Goal: Transaction & Acquisition: Purchase product/service

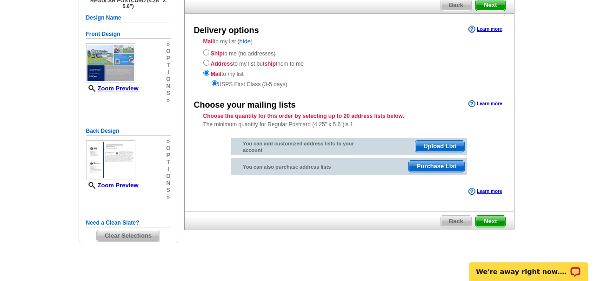
scroll to position [87, 0]
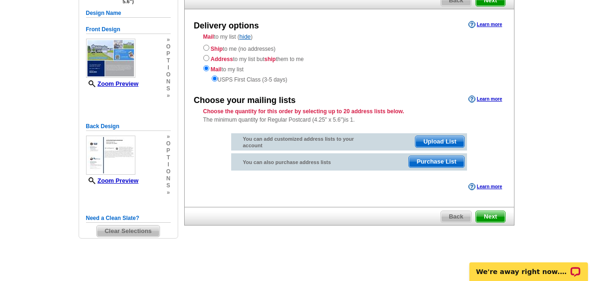
click at [424, 162] on span "Purchase List" at bounding box center [436, 161] width 55 height 11
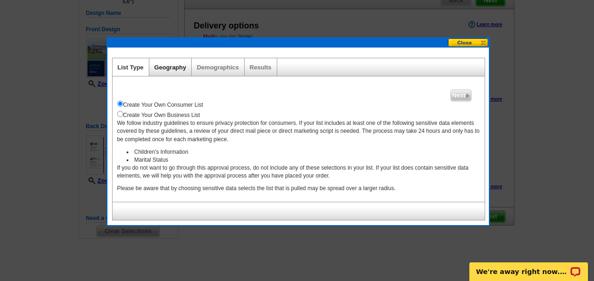
click at [174, 68] on link "Geography" at bounding box center [171, 67] width 32 height 7
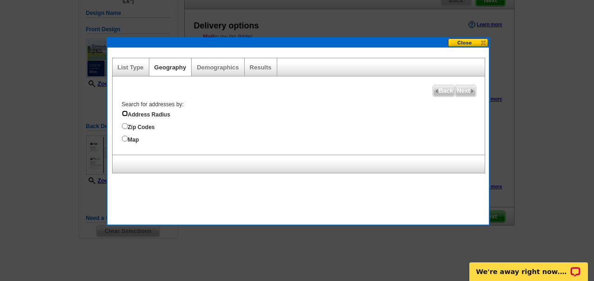
click at [124, 115] on input "Address Radius" at bounding box center [125, 113] width 6 height 6
radio input "true"
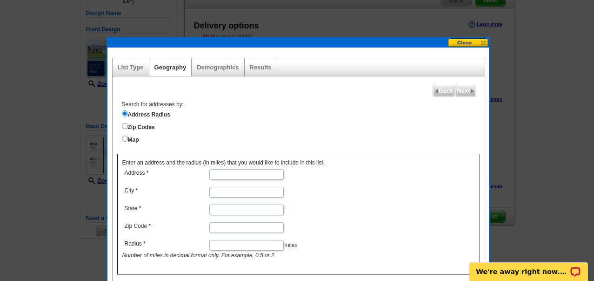
click at [224, 175] on input "Address" at bounding box center [246, 174] width 74 height 11
type input "112 longview ct"
click at [216, 191] on input "City" at bounding box center [246, 192] width 74 height 11
type input "raeford"
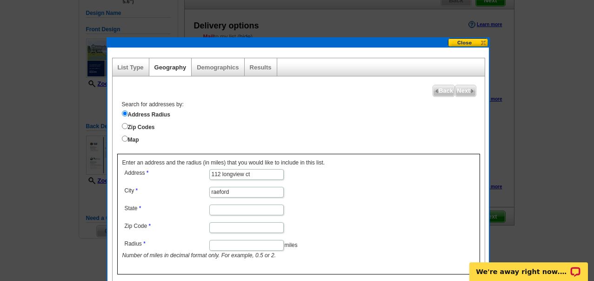
click at [218, 209] on input "State" at bounding box center [246, 209] width 74 height 11
type input "nc"
click at [216, 242] on input "Radius" at bounding box center [246, 245] width 74 height 11
type input "5"
type input "25"
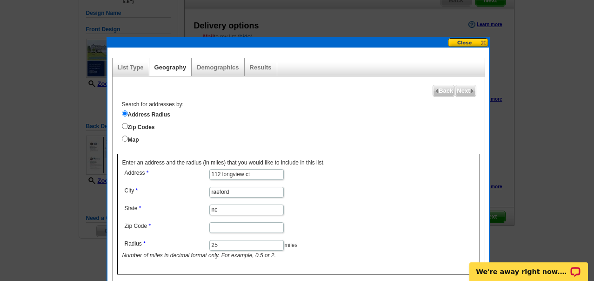
click at [222, 225] on input "Zip Code" at bounding box center [246, 227] width 74 height 11
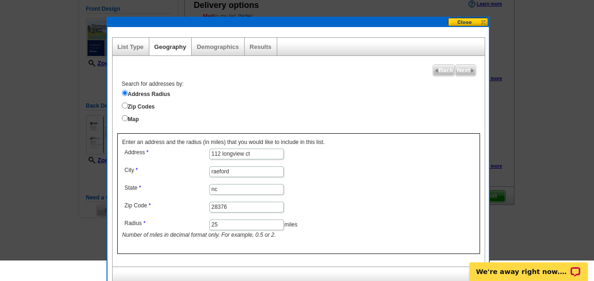
scroll to position [116, 0]
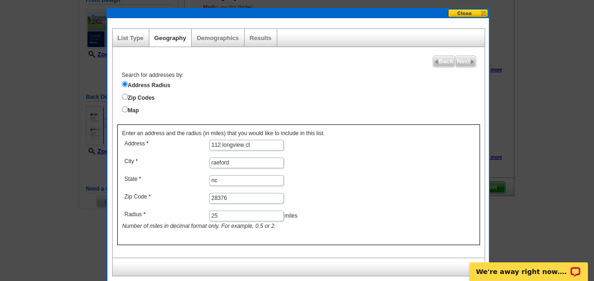
type input "28376"
click at [383, 83] on label "Address Radius" at bounding box center [303, 84] width 363 height 10
click at [128, 83] on input "Address Radius" at bounding box center [125, 84] width 6 height 6
click at [469, 61] on span "Next" at bounding box center [466, 61] width 20 height 11
select select
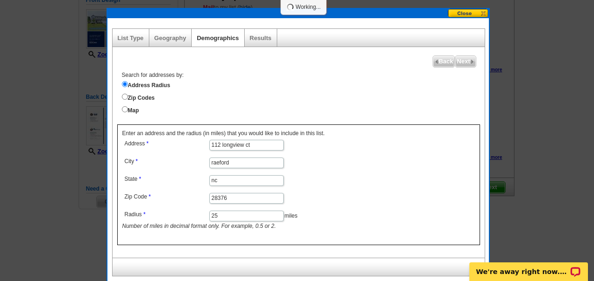
select select
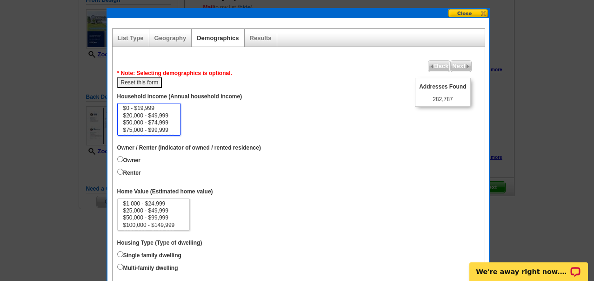
drag, startPoint x: 176, startPoint y: 114, endPoint x: 176, endPoint y: 127, distance: 12.6
click at [176, 127] on select "$0 - $19,999 $20,000 - $49,999 $50,000 - $74,999 $75,000 - $99,999 $100,000 - $…" at bounding box center [149, 119] width 64 height 33
click at [176, 128] on select "$0 - $19,999 $20,000 - $49,999 $50,000 - $74,999 $75,000 - $99,999 $100,000 - $…" at bounding box center [149, 119] width 64 height 33
click at [178, 118] on select "$0 - $19,999 $20,000 - $49,999 $50,000 - $74,999 $75,000 - $99,999 $100,000 - $…" at bounding box center [149, 119] width 64 height 33
drag, startPoint x: 178, startPoint y: 113, endPoint x: 178, endPoint y: 124, distance: 11.2
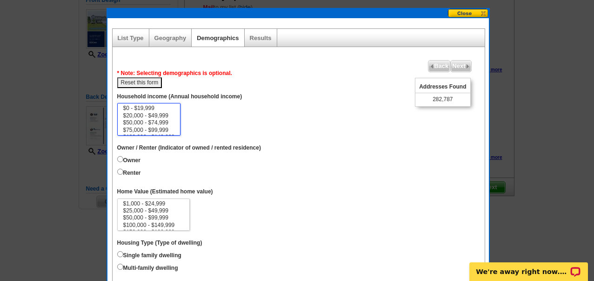
click at [178, 124] on select "$0 - $19,999 $20,000 - $49,999 $50,000 - $74,999 $75,000 - $99,999 $100,000 - $…" at bounding box center [149, 119] width 64 height 33
click at [163, 118] on option "$150,000 - $199,999" at bounding box center [149, 119] width 54 height 7
click at [163, 123] on option "$200,000 - $249,999" at bounding box center [149, 126] width 54 height 7
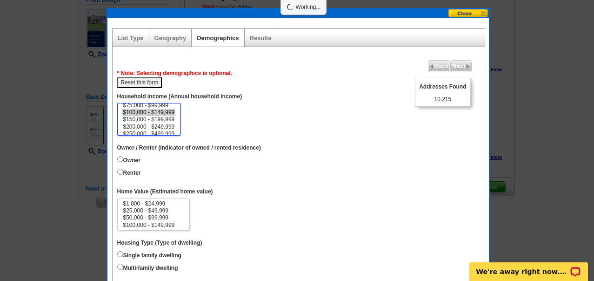
click at [162, 114] on option "$100,000 - $149,999" at bounding box center [149, 112] width 54 height 7
click at [161, 124] on option "$200,000 - $249,999" at bounding box center [149, 126] width 54 height 7
click at [162, 112] on option "$100,000 - $149,999" at bounding box center [149, 112] width 54 height 7
click at [166, 125] on option "$200,000 - $249,999" at bounding box center [149, 126] width 54 height 7
click at [162, 112] on option "$100,000 - $149,999" at bounding box center [149, 112] width 54 height 7
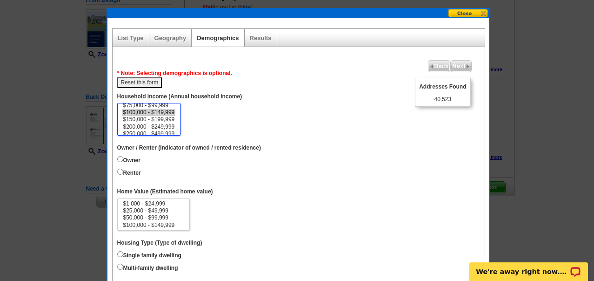
select select "100000-149999"
click at [160, 127] on option "$200,000 - $249,999" at bounding box center [149, 126] width 54 height 7
click at [119, 160] on input "Owner" at bounding box center [120, 159] width 6 height 6
radio input "true"
click at [119, 172] on input "Renter" at bounding box center [120, 171] width 6 height 6
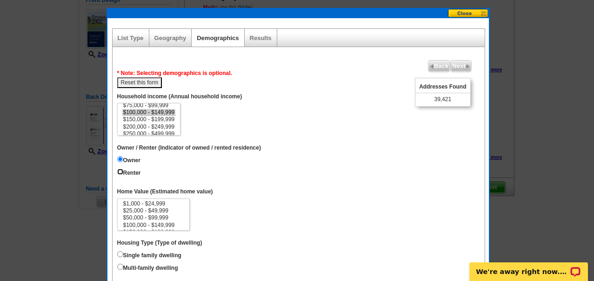
radio input "true"
click at [120, 159] on input "Owner" at bounding box center [120, 159] width 6 height 6
radio input "true"
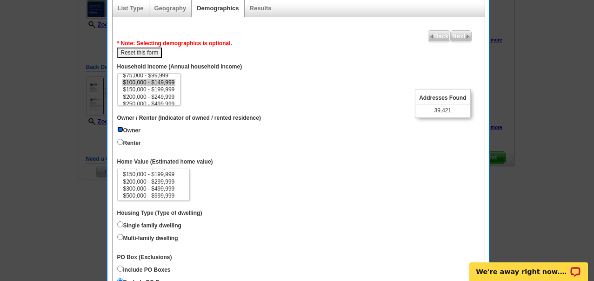
scroll to position [27, 0]
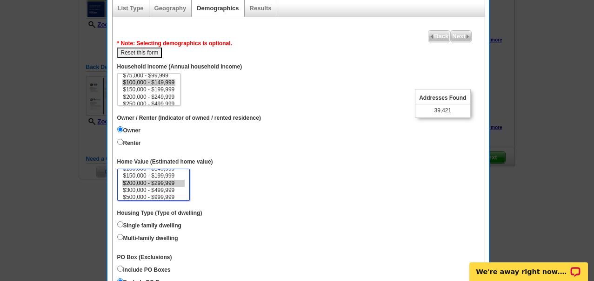
click at [143, 182] on option "$200,000 - $299,999" at bounding box center [153, 183] width 63 height 7
select select "200000-299999"
click at [143, 188] on option "$300,000 - $499,999" at bounding box center [153, 190] width 63 height 7
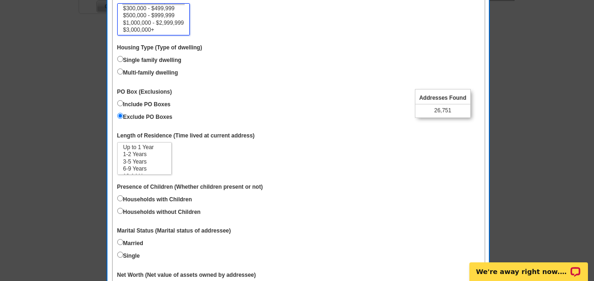
scroll to position [14, 0]
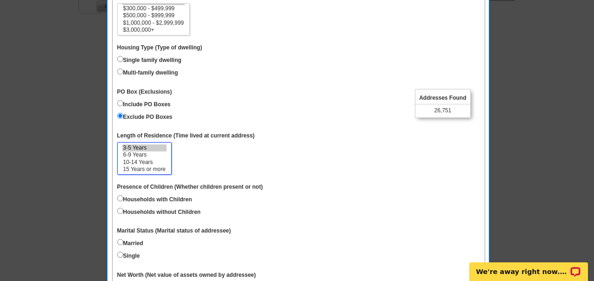
click at [145, 147] on option "3-5 Years" at bounding box center [144, 147] width 44 height 7
select select "3-5"
click at [135, 168] on option "15 Years or more" at bounding box center [144, 169] width 44 height 7
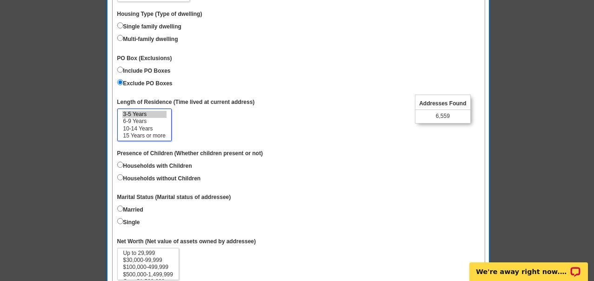
scroll to position [357, 0]
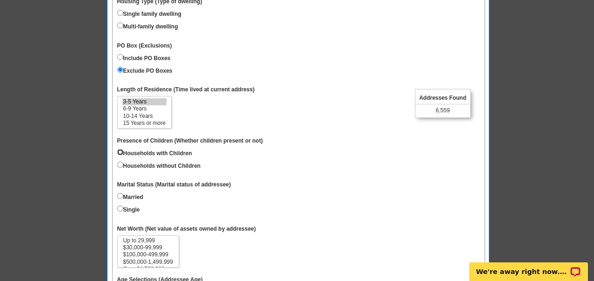
click at [119, 150] on input "Households with Children" at bounding box center [120, 152] width 6 height 6
radio input "true"
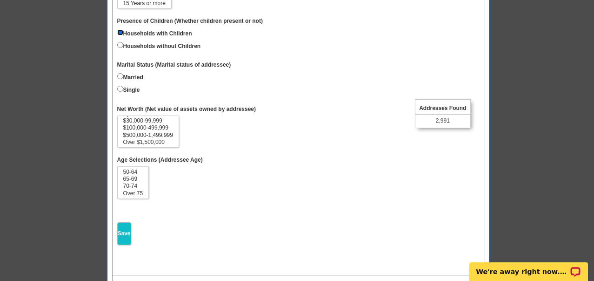
scroll to position [493, 0]
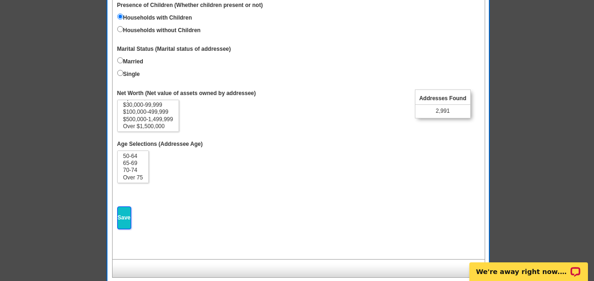
click at [124, 215] on input "Save" at bounding box center [124, 217] width 14 height 23
select select
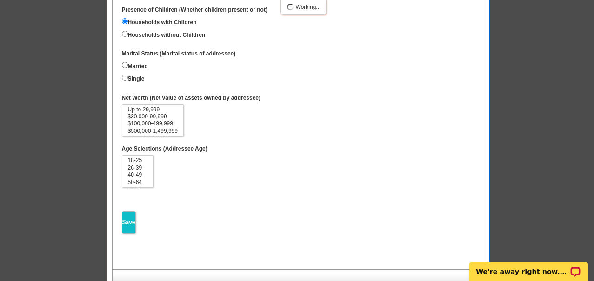
scroll to position [13, 0]
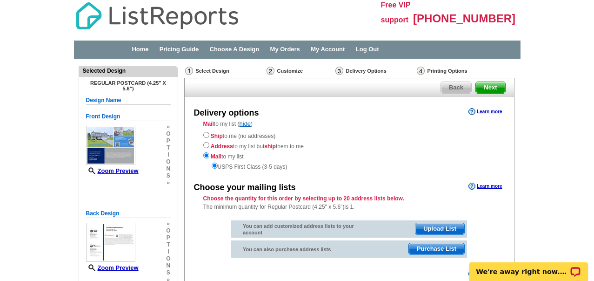
click at [500, 85] on span "Next" at bounding box center [490, 87] width 29 height 11
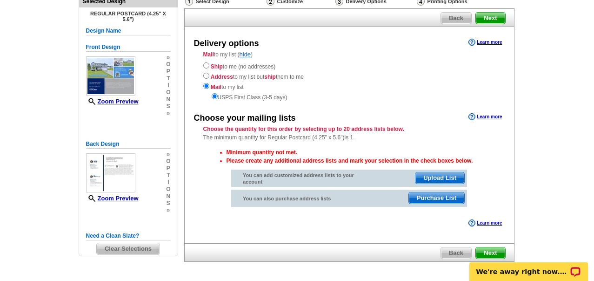
scroll to position [71, 0]
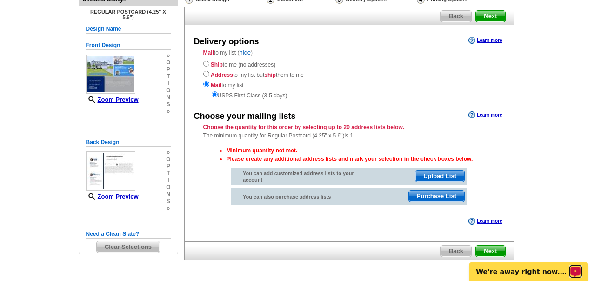
click at [577, 270] on icon "Open LiveChat chat widget" at bounding box center [575, 271] width 7 height 5
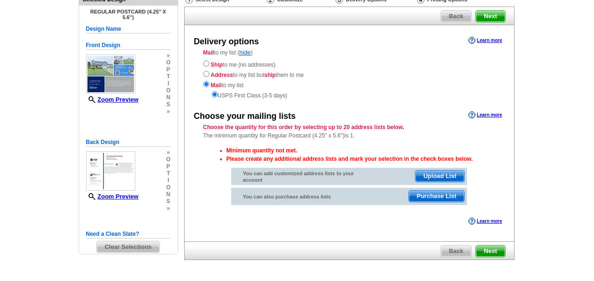
click at [538, 57] on main "Need Help? call 800-260-5887, chat with support, or have our designers make som…" at bounding box center [297, 147] width 594 height 319
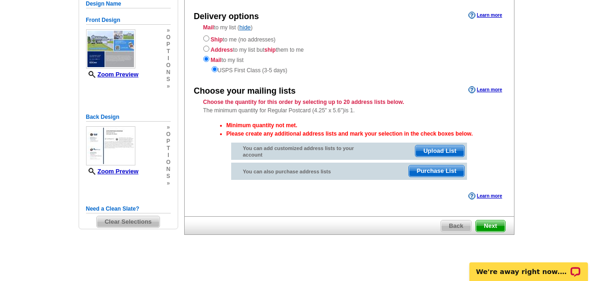
scroll to position [97, 0]
click at [436, 148] on span "Upload List" at bounding box center [440, 150] width 49 height 11
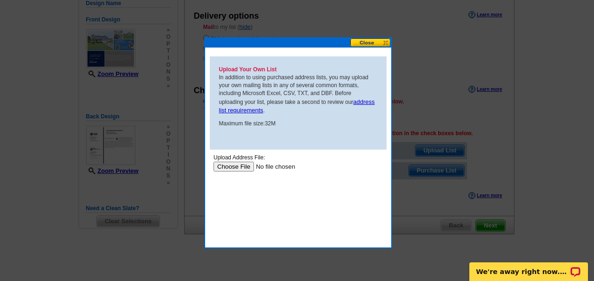
scroll to position [0, 0]
click at [365, 101] on link "address list requirements" at bounding box center [297, 106] width 156 height 16
click at [378, 42] on button at bounding box center [370, 42] width 41 height 9
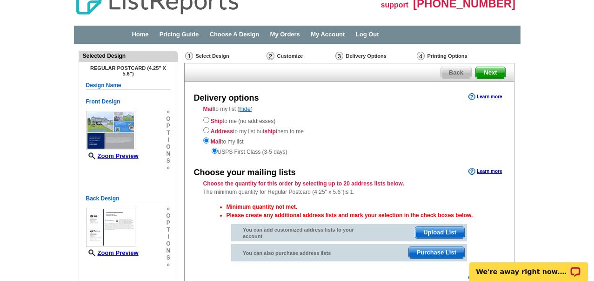
scroll to position [12, 0]
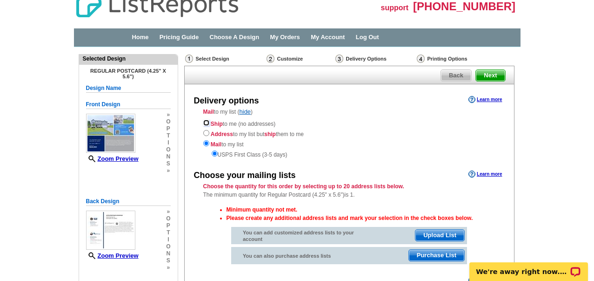
click at [206, 122] on input "radio" at bounding box center [206, 123] width 6 height 6
radio input "true"
click at [489, 77] on span "Next" at bounding box center [490, 75] width 29 height 11
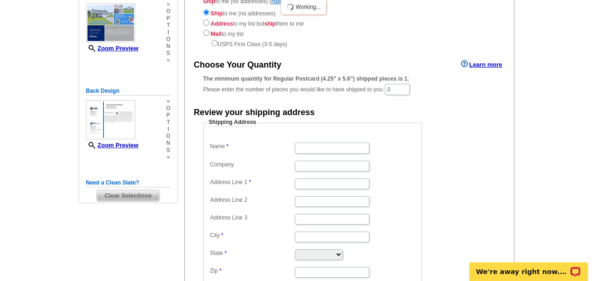
scroll to position [128, 0]
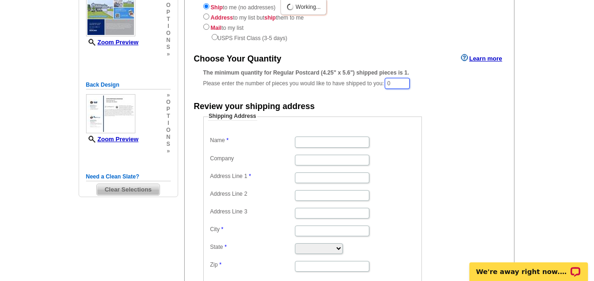
drag, startPoint x: 402, startPoint y: 85, endPoint x: 388, endPoint y: 85, distance: 14.0
click at [388, 85] on div "The minimum quantity for Regular Postcard (4.25" x 5.6") shipped pieces is 1. P…" at bounding box center [349, 78] width 292 height 21
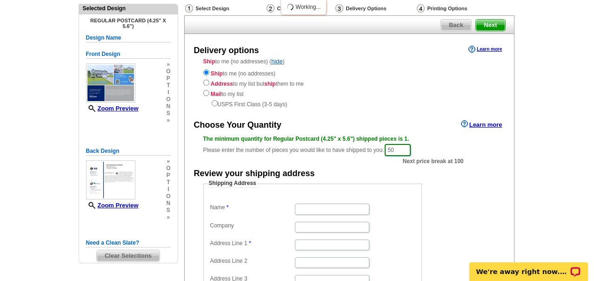
scroll to position [62, 0]
type input "50"
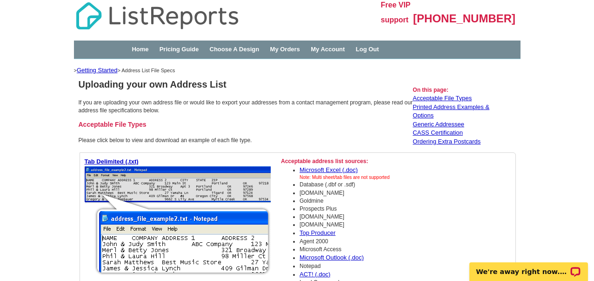
click at [561, 33] on div "Free VIP support [PHONE_NUMBER] Home Pricing Guide Choose A Design My Orders My…" at bounding box center [297, 29] width 594 height 59
